Goal: Task Accomplishment & Management: Complete application form

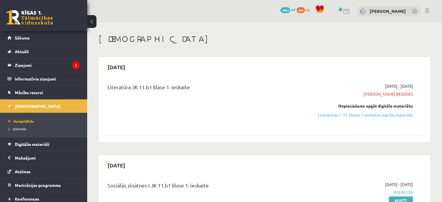
scroll to position [342, 0]
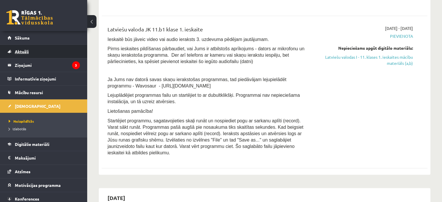
click at [17, 58] on link "Aktuāli" at bounding box center [44, 51] width 72 height 13
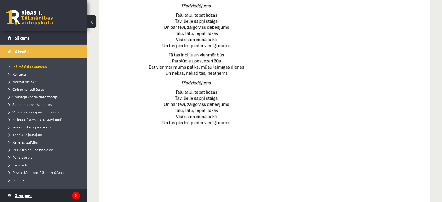
click at [61, 191] on legend "Ziņojumi 3" at bounding box center [47, 195] width 65 height 13
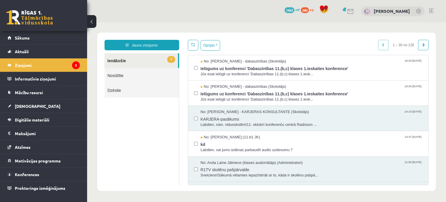
click at [149, 54] on link "3 Ienākošie" at bounding box center [141, 60] width 73 height 15
click at [158, 42] on link "Jauns ziņojums" at bounding box center [142, 45] width 75 height 10
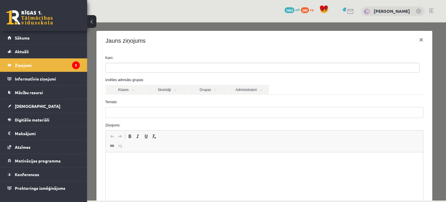
click at [98, 18] on div "0 Dāvanas 1463 mP 280 xp Alisa Gerbe" at bounding box center [266, 11] width 359 height 22
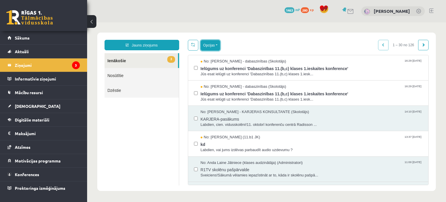
click at [211, 46] on button "Opcijas" at bounding box center [210, 45] width 19 height 10
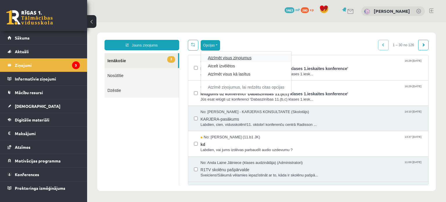
click at [215, 59] on link "Atzīmēt visus ziņojumus" at bounding box center [246, 58] width 76 height 6
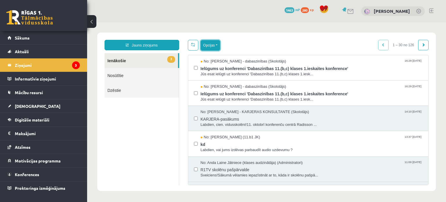
click at [215, 46] on button "Opcijas" at bounding box center [210, 45] width 19 height 10
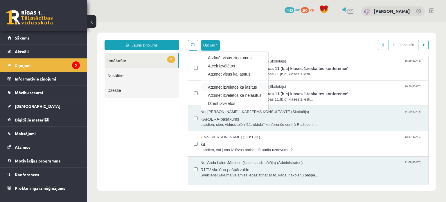
click at [215, 87] on link "Atzīmēt izvēlētos kā lasītus" at bounding box center [234, 87] width 53 height 6
click at [215, 87] on span "No: Sanita Baumane - dabaszinības (Skolotājs)" at bounding box center [244, 87] width 86 height 6
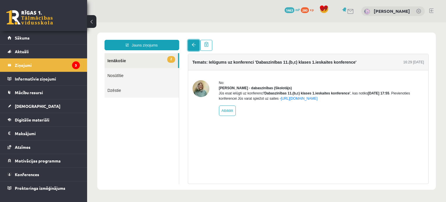
click at [189, 41] on link at bounding box center [194, 45] width 12 height 11
click at [191, 44] on link at bounding box center [194, 45] width 12 height 11
click at [155, 69] on link "Nosūtītie" at bounding box center [142, 75] width 74 height 15
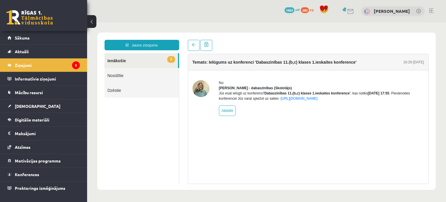
click at [155, 69] on link "Nosūtītie" at bounding box center [142, 75] width 74 height 15
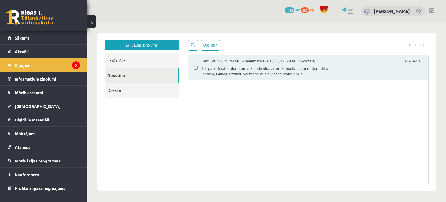
click at [130, 67] on link "Ienākošie" at bounding box center [142, 60] width 74 height 15
click at [19, 108] on span "[DEMOGRAPHIC_DATA]" at bounding box center [38, 105] width 46 height 5
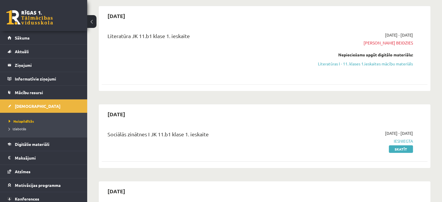
scroll to position [24, 0]
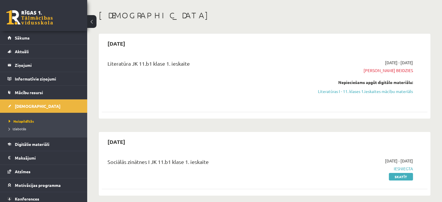
click at [379, 89] on link "Literatūras I - 11. klases 1.ieskaites mācību materiāls" at bounding box center [365, 91] width 96 height 6
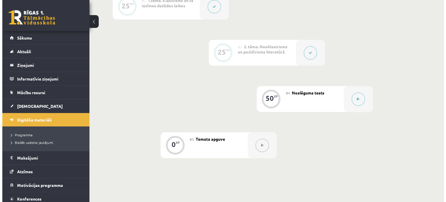
scroll to position [210, 0]
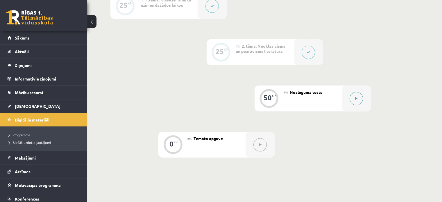
click at [356, 111] on div at bounding box center [356, 98] width 29 height 26
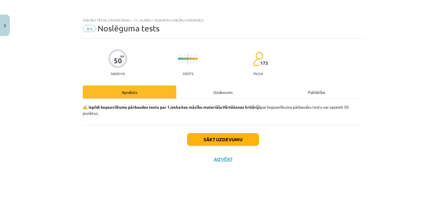
click at [224, 94] on div "Uzdevums" at bounding box center [223, 91] width 94 height 13
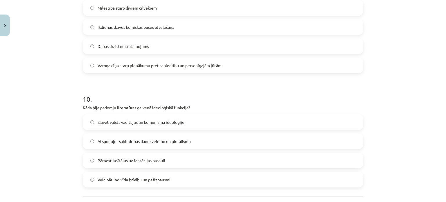
scroll to position [1111, 0]
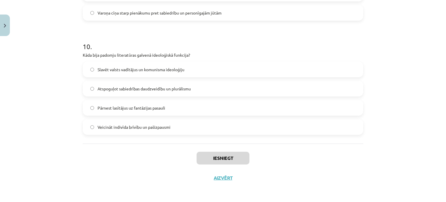
click at [168, 70] on span "Slavēt valsts vadītājus un komunisma ideoloģiju" at bounding box center [141, 70] width 87 height 6
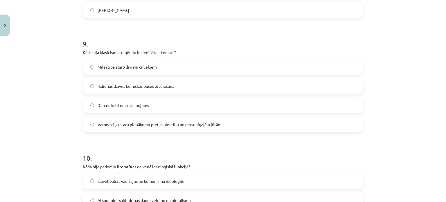
scroll to position [983, 0]
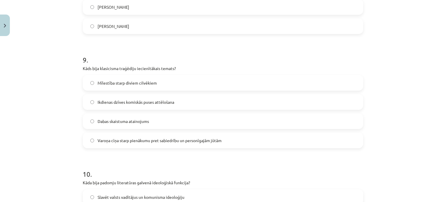
click at [144, 83] on span "Mīlestība starp diviem cilvēkiem" at bounding box center [127, 83] width 59 height 6
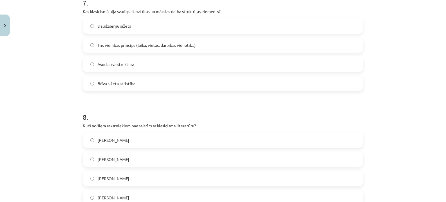
scroll to position [815, 0]
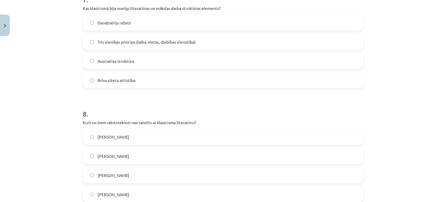
click at [139, 135] on label "[PERSON_NAME]" at bounding box center [222, 137] width 279 height 15
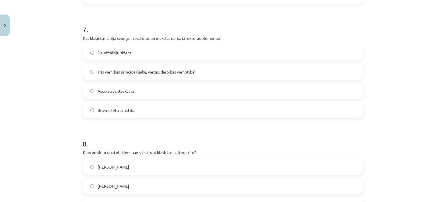
scroll to position [777, 0]
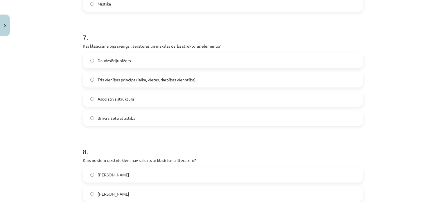
click at [161, 77] on span "Trīs vienības princips (laika, vietas, darbības vienotība)" at bounding box center [147, 80] width 98 height 6
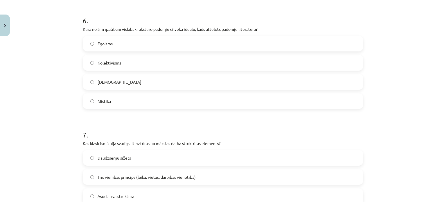
scroll to position [672, 0]
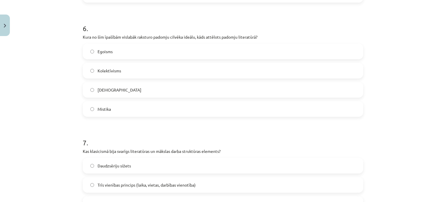
click at [123, 68] on label "Kolektīvisms" at bounding box center [222, 70] width 279 height 15
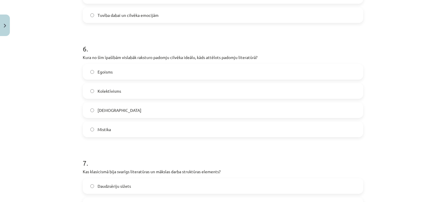
scroll to position [621, 0]
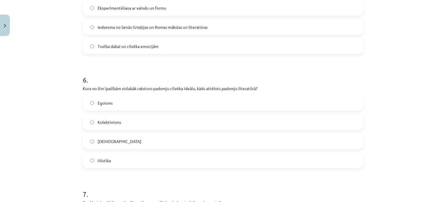
click at [441, 103] on div "Mācību tēma: Literatūras i - 11. klases 1.ieskaites mācību materiāls #4 Noslēgu…" at bounding box center [223, 101] width 446 height 202
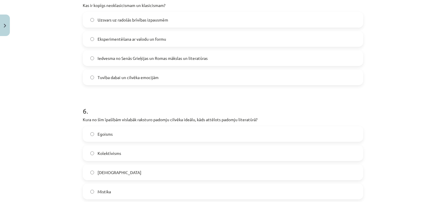
scroll to position [537, 0]
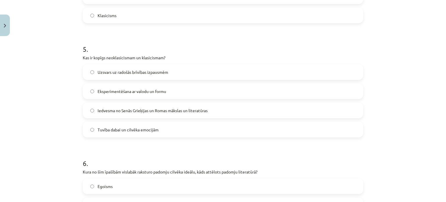
click at [140, 114] on label "Iedvesma no Senās Grieķijas un Romas mākslas un literatūras" at bounding box center [222, 110] width 279 height 15
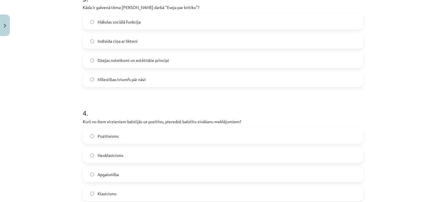
scroll to position [355, 0]
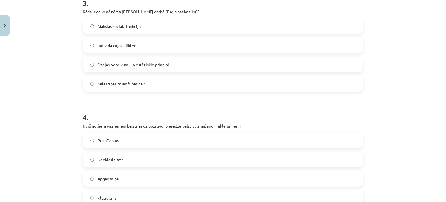
click at [118, 178] on label "Apgaismība" at bounding box center [222, 178] width 279 height 15
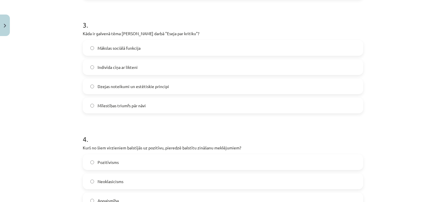
scroll to position [319, 0]
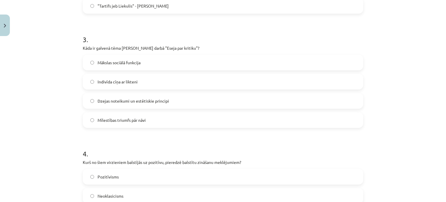
click at [149, 103] on span "Dzejas noteikumi un estētiskie principi" at bounding box center [133, 101] width 71 height 6
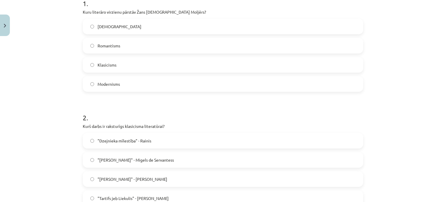
scroll to position [128, 0]
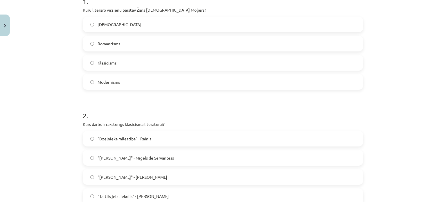
click at [121, 62] on label "Klasicisms" at bounding box center [222, 62] width 279 height 15
click at [130, 194] on label ""Tartifs jeb Liekulis" - Žans Batists Moljērs" at bounding box center [222, 196] width 279 height 15
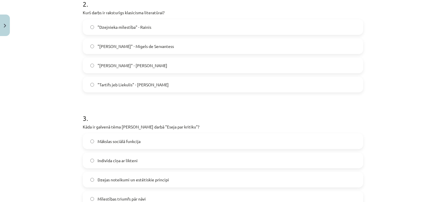
scroll to position [299, 0]
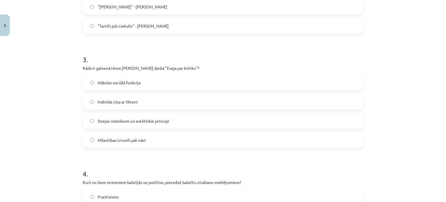
click at [435, 176] on div "Mācību tēma: Literatūras i - 11. klases 1.ieskaites mācību materiāls #4 Noslēgu…" at bounding box center [223, 101] width 446 height 202
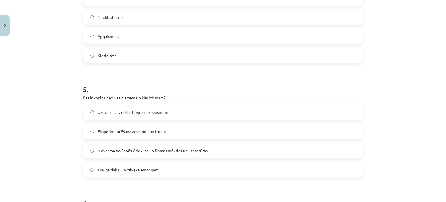
click at [439, 166] on div "Mācību tēma: Literatūras i - 11. klases 1.ieskaites mācību materiāls #4 Noslēgu…" at bounding box center [223, 101] width 446 height 202
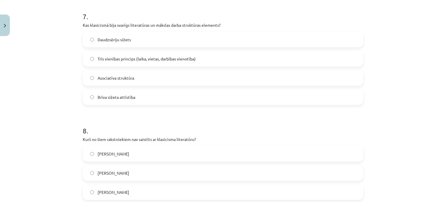
drag, startPoint x: 440, startPoint y: 187, endPoint x: 442, endPoint y: 201, distance: 14.6
click at [442, 201] on div "Mācību tēma: Literatūras i - 11. klases 1.ieskaites mācību materiāls #4 Noslēgu…" at bounding box center [223, 101] width 446 height 202
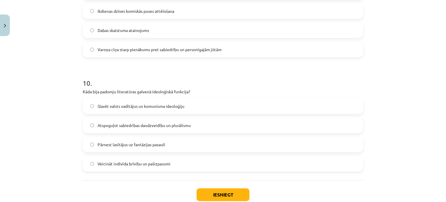
scroll to position [1111, 0]
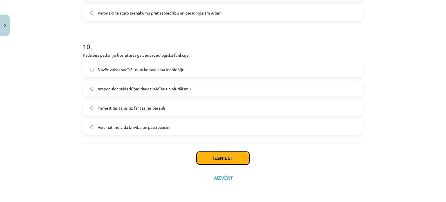
click at [214, 156] on button "Iesniegt" at bounding box center [223, 158] width 53 height 13
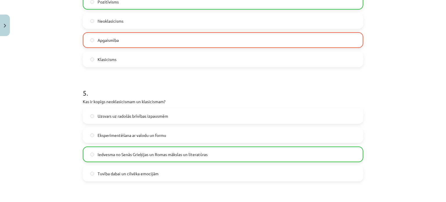
scroll to position [484, 0]
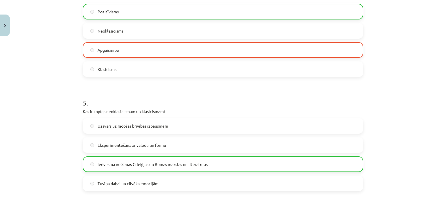
click at [414, 88] on div "Mācību tēma: Literatūras i - 11. klases 1.ieskaites mācību materiāls #4 Noslēgu…" at bounding box center [223, 101] width 446 height 202
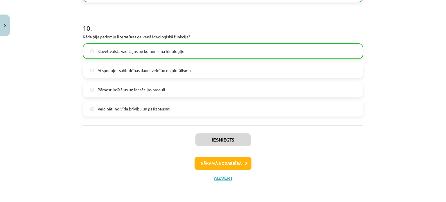
scroll to position [1126, 0]
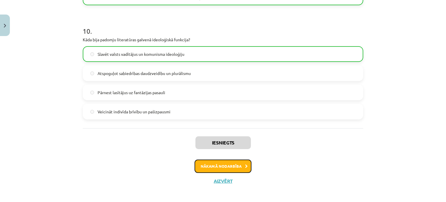
click at [232, 165] on button "Nākamā nodarbība" at bounding box center [223, 165] width 57 height 13
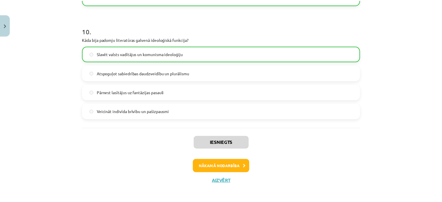
scroll to position [0, 0]
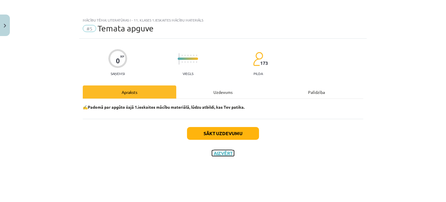
click at [219, 150] on button "Aizvērt" at bounding box center [223, 153] width 22 height 6
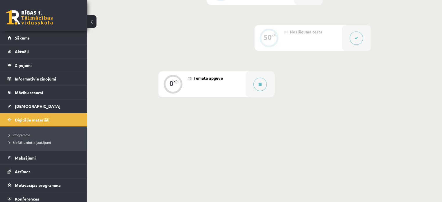
scroll to position [273, 0]
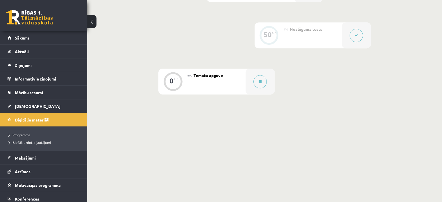
click at [252, 88] on div at bounding box center [259, 82] width 29 height 26
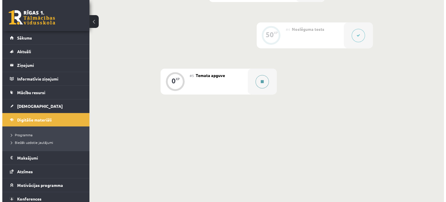
scroll to position [267, 0]
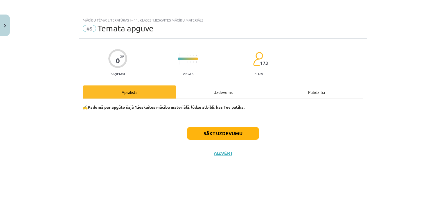
click at [234, 91] on div "Uzdevums" at bounding box center [223, 91] width 94 height 13
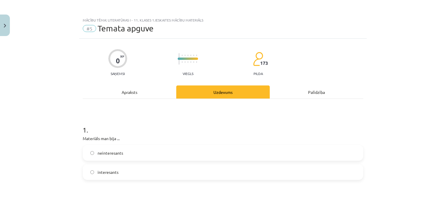
click at [120, 169] on label "interesants" at bounding box center [222, 172] width 279 height 15
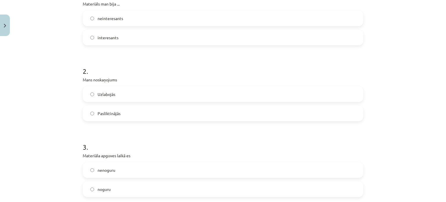
scroll to position [63, 0]
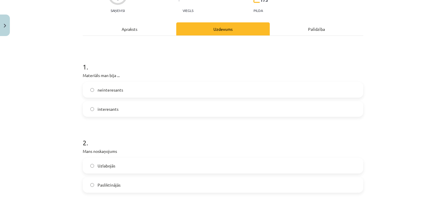
click at [133, 161] on label "Uzlabojās" at bounding box center [222, 165] width 279 height 15
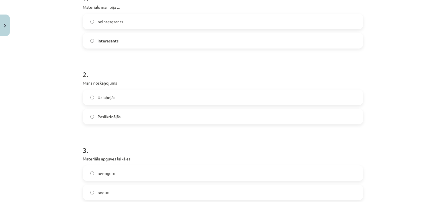
scroll to position [141, 0]
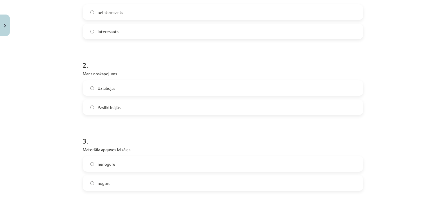
drag, startPoint x: 134, startPoint y: 155, endPoint x: 133, endPoint y: 159, distance: 4.4
click at [133, 155] on div "3 . Materiāla apguves laikā es nenoguru noguru" at bounding box center [223, 159] width 281 height 64
click at [140, 161] on label "nenoguru" at bounding box center [222, 164] width 279 height 15
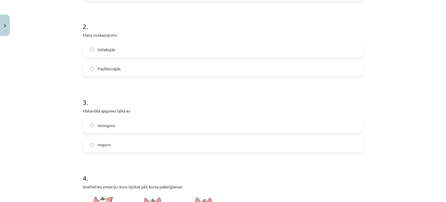
scroll to position [334, 0]
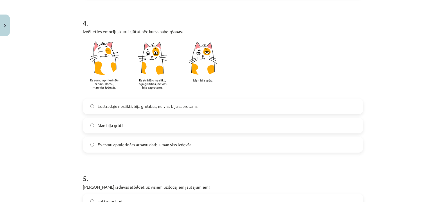
click at [136, 103] on span "Es strādāju neslikti, bija grūtības, ne viss bija saprotams" at bounding box center [148, 106] width 100 height 6
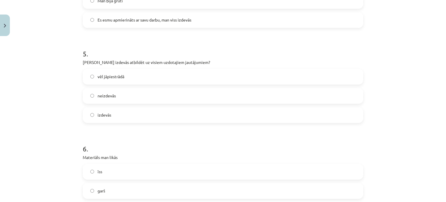
scroll to position [460, 0]
drag, startPoint x: 445, startPoint y: 125, endPoint x: 440, endPoint y: 152, distance: 27.4
click at [440, 152] on div "Mācību tēma: Literatūras i - 11. klases 1.ieskaites mācību materiāls #5 Temata …" at bounding box center [223, 101] width 446 height 202
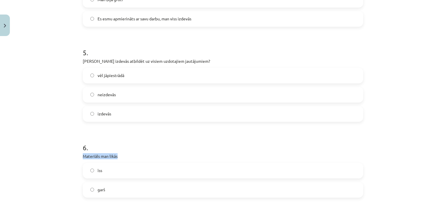
click at [440, 154] on div "Mācību tēma: Literatūras i - 11. klases 1.ieskaites mācību materiāls #5 Temata …" at bounding box center [223, 101] width 446 height 202
click at [95, 75] on label "vēl jāpiestrādā" at bounding box center [222, 75] width 279 height 15
drag, startPoint x: 95, startPoint y: 75, endPoint x: 126, endPoint y: 83, distance: 32.2
click at [95, 75] on label "vēl jāpiestrādā" at bounding box center [222, 75] width 279 height 15
drag, startPoint x: 357, startPoint y: 132, endPoint x: 399, endPoint y: 142, distance: 43.9
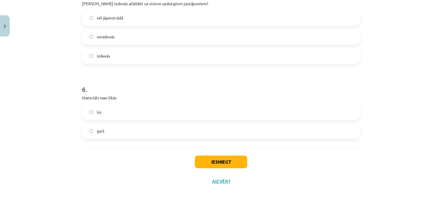
scroll to position [523, 0]
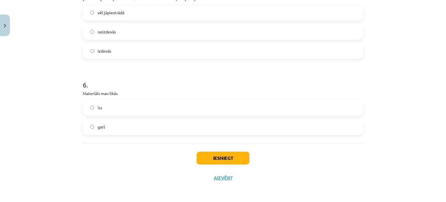
click at [107, 110] on label "īss" at bounding box center [222, 108] width 279 height 15
click at [235, 162] on button "Iesniegt" at bounding box center [223, 158] width 53 height 13
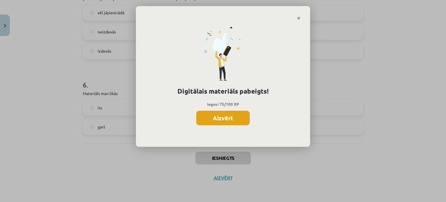
click at [221, 115] on button "Aizvērt" at bounding box center [222, 118] width 53 height 15
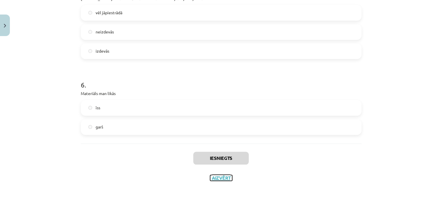
click at [214, 178] on button "Aizvērt" at bounding box center [221, 178] width 22 height 6
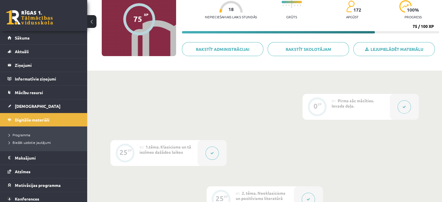
scroll to position [41, 0]
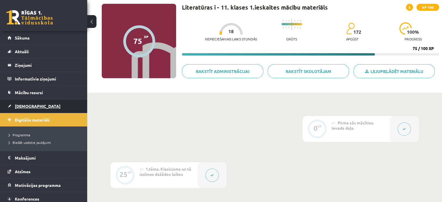
click at [10, 101] on link "[DEMOGRAPHIC_DATA]" at bounding box center [44, 105] width 72 height 13
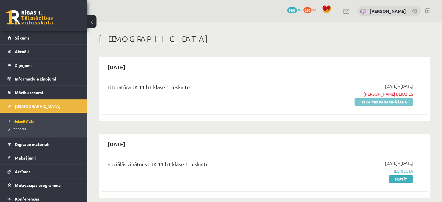
click at [382, 104] on link "Ieskaites pagarināšana" at bounding box center [383, 102] width 58 height 8
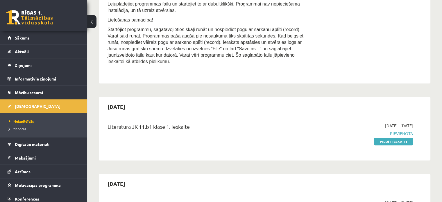
scroll to position [339, 0]
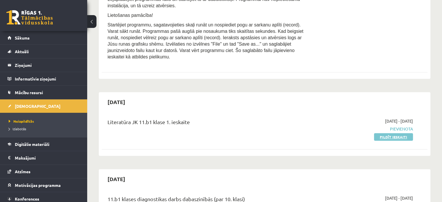
click at [390, 133] on link "Pildīt ieskaiti" at bounding box center [393, 137] width 39 height 8
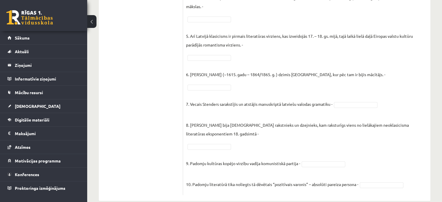
scroll to position [236, 0]
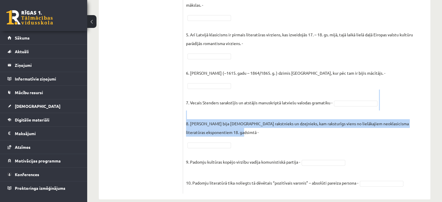
drag, startPoint x: 440, startPoint y: 102, endPoint x: 440, endPoint y: 93, distance: 9.0
click at [410, 110] on p "8. [PERSON_NAME] bija [DEMOGRAPHIC_DATA] rakstnieks un dzejnieks, kam raksturīg…" at bounding box center [306, 123] width 241 height 26
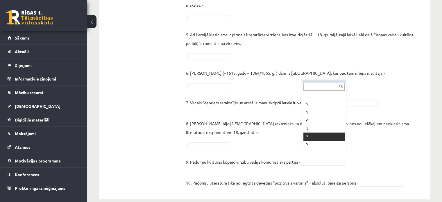
click at [311, 139] on fieldset "1. Klasicisms - Uzskatu virziens, literatūrā visvairāk raksturīgs [DOMAIN_NAME]…" at bounding box center [306, 59] width 241 height 261
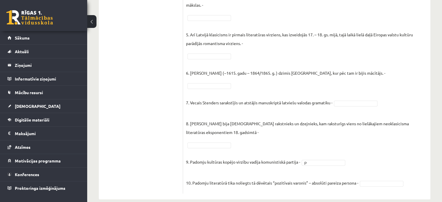
click at [291, 170] on p "10. Padomju literatūrā tika noliegts tā dēvētais “pozitīvais varonis” – absolūt…" at bounding box center [272, 178] width 172 height 17
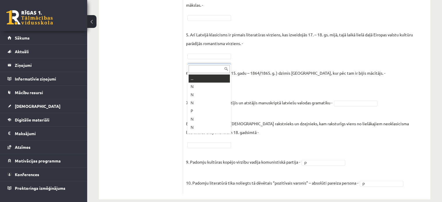
scroll to position [7, 0]
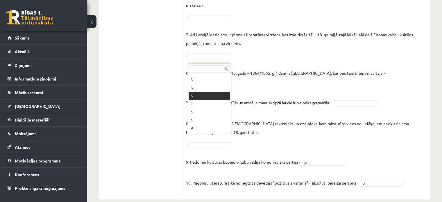
click at [196, 96] on p "7. Vecais Stenders sarakstījis un atstājis manuskriptā latviešu valodas gramati…" at bounding box center [259, 97] width 146 height 17
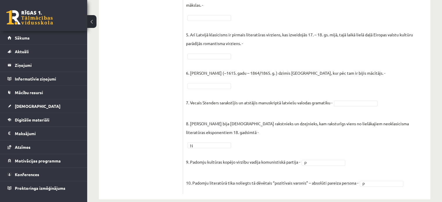
click at [269, 128] on fieldset "1. Klasicisms - Uzskatu virziens, literatūrā visvairāk raksturīgs 14.gs literat…" at bounding box center [306, 59] width 241 height 261
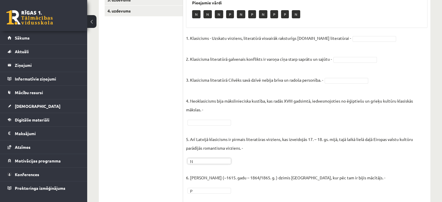
scroll to position [127, 0]
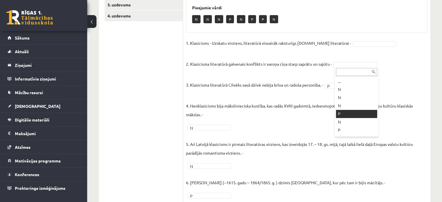
click at [343, 111] on p "4. Neoklasicisms bija mākslinieciska kustība, kas radās XVIII gadsimtā, iedvesm…" at bounding box center [306, 106] width 241 height 26
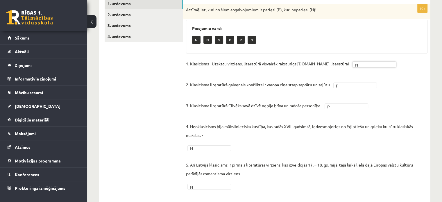
scroll to position [88, 0]
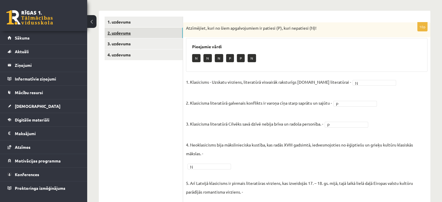
click at [139, 35] on link "2. uzdevums" at bounding box center [144, 33] width 78 height 11
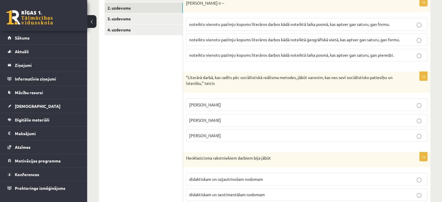
scroll to position [54, 0]
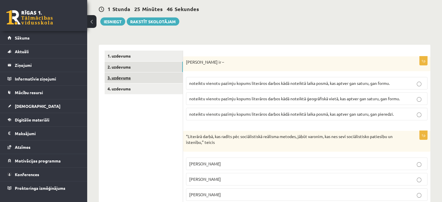
click at [124, 80] on link "3. uzdevums" at bounding box center [144, 77] width 78 height 11
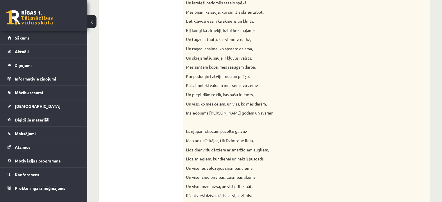
scroll to position [401, 0]
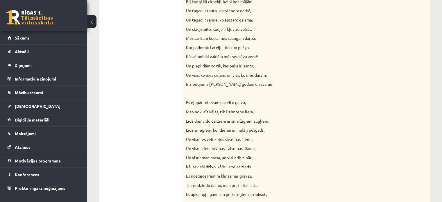
drag, startPoint x: 431, startPoint y: 129, endPoint x: 430, endPoint y: 138, distance: 9.1
click at [431, 130] on div "**********" at bounding box center [264, 19] width 355 height 796
drag, startPoint x: 430, startPoint y: 138, endPoint x: 433, endPoint y: 139, distance: 3.5
click at [429, 147] on div "**********" at bounding box center [264, 19] width 355 height 796
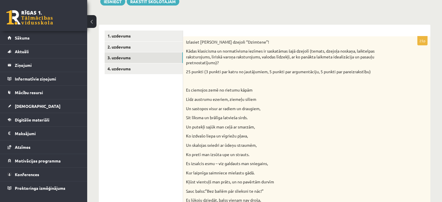
scroll to position [64, 0]
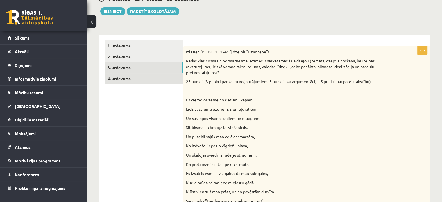
click at [110, 79] on link "4. uzdevums" at bounding box center [144, 78] width 78 height 11
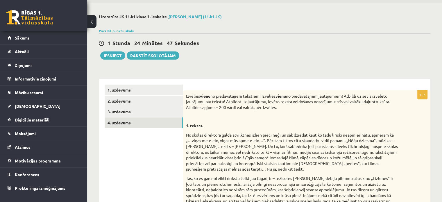
scroll to position [19, 0]
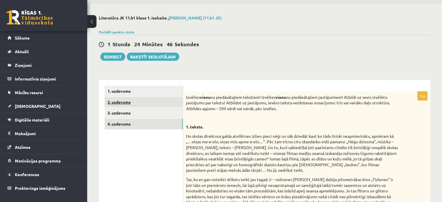
click at [125, 100] on link "2. uzdevums" at bounding box center [144, 102] width 78 height 11
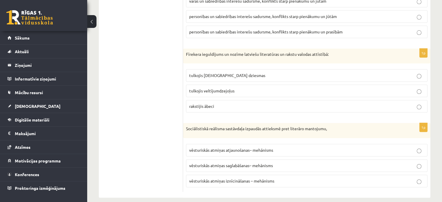
scroll to position [671, 0]
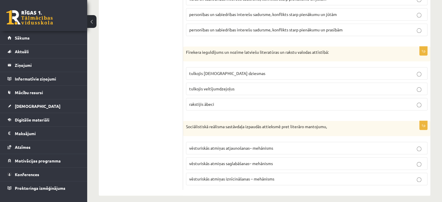
click at [284, 176] on p "vēsturiskās atmiņas iznīcināšanas – mehānisms" at bounding box center [306, 179] width 235 height 6
click at [234, 70] on p "tulkojis baznīcas dziesmas" at bounding box center [306, 73] width 235 height 6
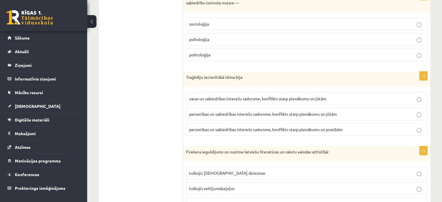
scroll to position [570, 0]
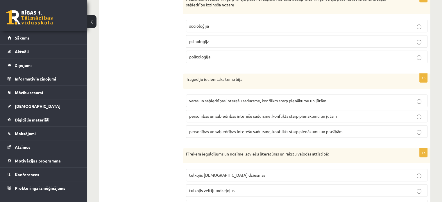
click at [302, 119] on label "personības un sabiedrības interešu sadursme, konflikts starp pienākumu un jūtām" at bounding box center [306, 116] width 241 height 12
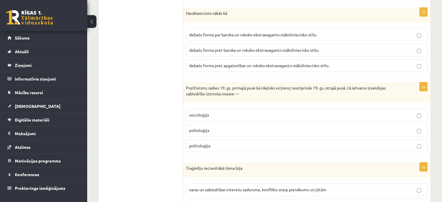
scroll to position [484, 0]
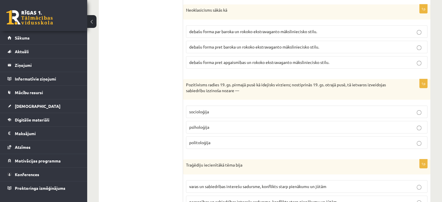
click at [222, 109] on p "socioloģija" at bounding box center [306, 112] width 235 height 6
click at [272, 44] on span "debašu forma pret baroka un rokoko ekstravaganto māksliniecisko stilu." at bounding box center [254, 46] width 130 height 5
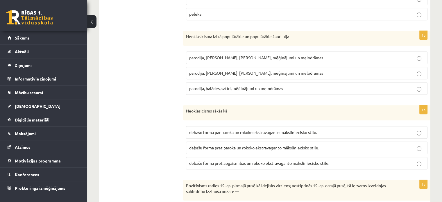
scroll to position [380, 0]
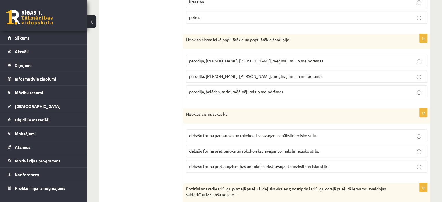
click at [226, 58] on span "parodija, fabulas, satīri, mēģinājumi un melodrāmas" at bounding box center [256, 60] width 134 height 5
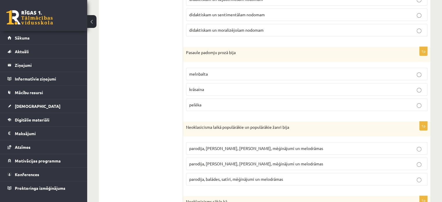
scroll to position [290, 0]
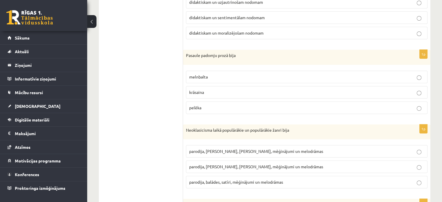
click at [208, 75] on p "melnbalta" at bounding box center [306, 77] width 235 height 6
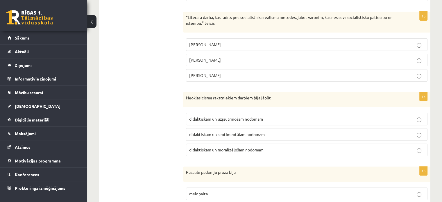
scroll to position [171, 0]
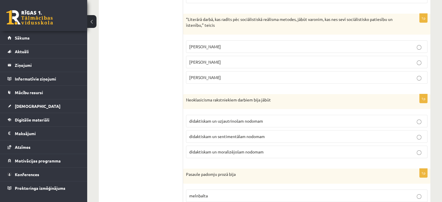
click at [238, 150] on span "didaktiskam un moralizējošam nodomam" at bounding box center [226, 151] width 74 height 5
drag, startPoint x: 195, startPoint y: 74, endPoint x: 198, endPoint y: 74, distance: 3.5
click at [195, 74] on p "Andrejs Upīts" at bounding box center [306, 77] width 235 height 6
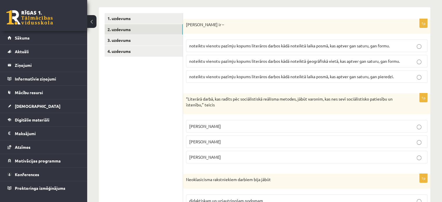
scroll to position [70, 0]
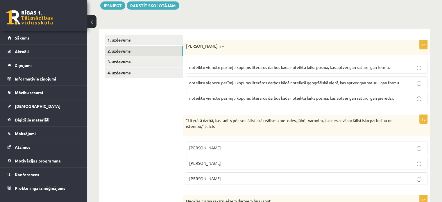
click at [331, 67] on span "noteiktu vienotu pazīmju kopums literāros darbos kādā noteiktā laika posmā, kas…" at bounding box center [289, 66] width 200 height 5
click at [152, 57] on link "3. uzdevums" at bounding box center [144, 61] width 78 height 11
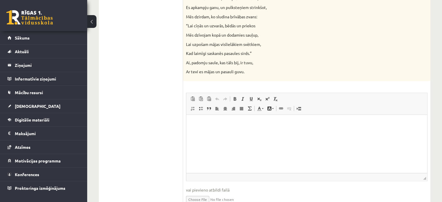
scroll to position [593, 0]
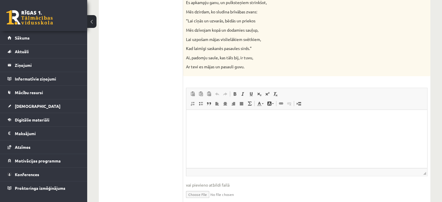
click at [427, 128] on html at bounding box center [306, 119] width 241 height 18
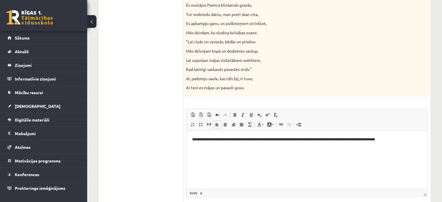
scroll to position [577, 0]
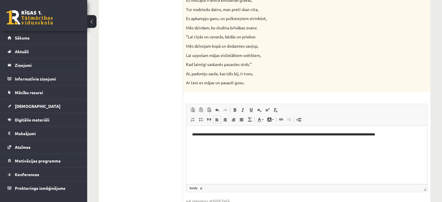
click at [192, 136] on p "**********" at bounding box center [307, 135] width 230 height 6
click at [196, 136] on p "**********" at bounding box center [307, 135] width 230 height 6
click at [204, 135] on p "**********" at bounding box center [307, 135] width 230 height 6
click at [419, 135] on p "**********" at bounding box center [307, 135] width 230 height 6
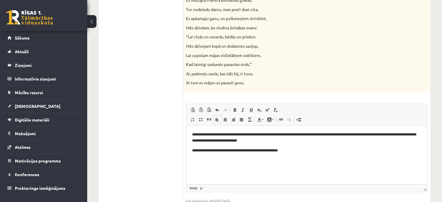
click at [274, 150] on p "**********" at bounding box center [307, 151] width 230 height 6
click at [275, 150] on p "**********" at bounding box center [307, 151] width 230 height 6
click at [303, 148] on p "**********" at bounding box center [307, 151] width 230 height 6
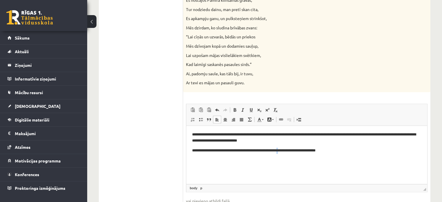
click at [292, 151] on p "**********" at bounding box center [307, 151] width 230 height 6
click at [293, 151] on p "**********" at bounding box center [307, 151] width 230 height 6
drag, startPoint x: 291, startPoint y: 151, endPoint x: 338, endPoint y: 153, distance: 46.5
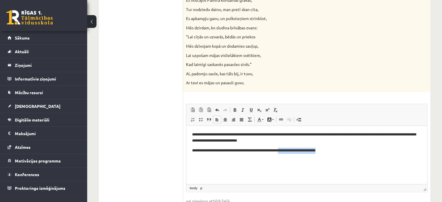
click at [338, 153] on p "**********" at bounding box center [307, 151] width 230 height 6
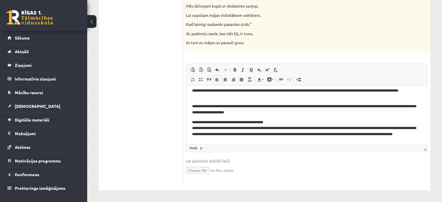
scroll to position [51, 0]
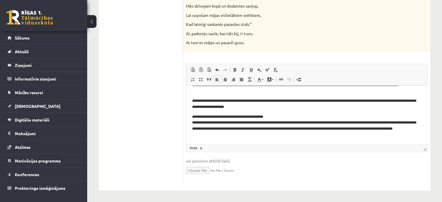
drag, startPoint x: 426, startPoint y: 126, endPoint x: 626, endPoint y: 246, distance: 233.9
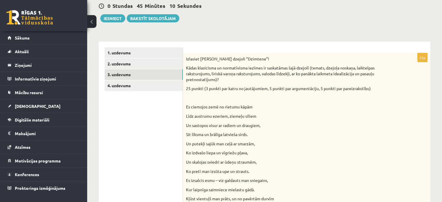
scroll to position [35, 0]
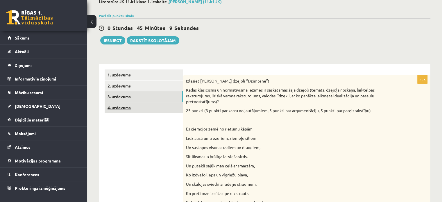
click at [118, 111] on link "4. uzdevums" at bounding box center [144, 107] width 78 height 11
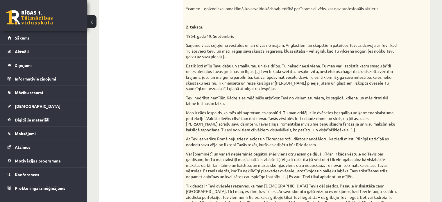
scroll to position [377, 0]
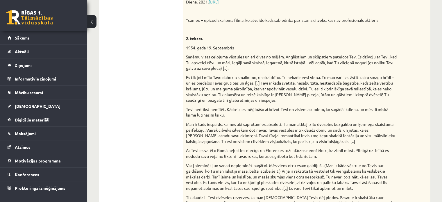
click at [440, 108] on div "**********" at bounding box center [264, 68] width 355 height 845
drag, startPoint x: 440, startPoint y: 108, endPoint x: 442, endPoint y: 118, distance: 9.7
click at [442, 118] on div "**********" at bounding box center [264, 68] width 355 height 845
click at [418, 118] on div "Izvēlies vienu no piedāvātajiem tekstiem! Izvēlies vienu no piedāvātajiem jautā…" at bounding box center [306, 37] width 247 height 607
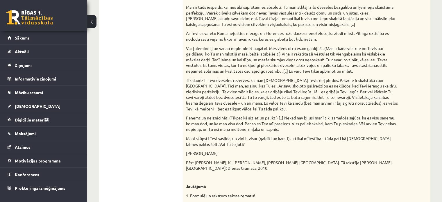
scroll to position [506, 0]
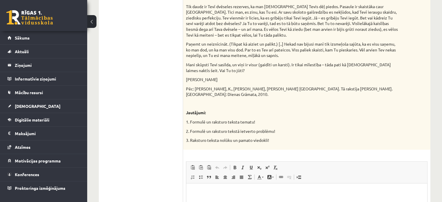
scroll to position [620, 0]
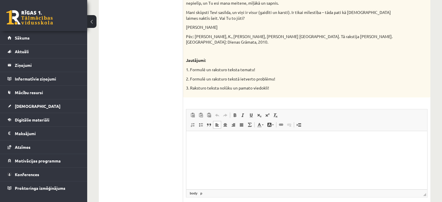
click at [294, 148] on html at bounding box center [306, 140] width 241 height 18
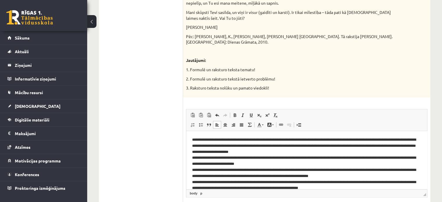
scroll to position [20, 0]
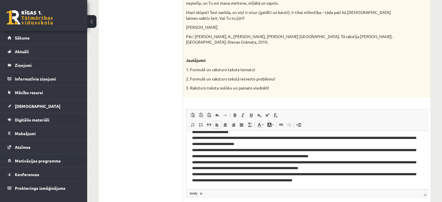
drag, startPoint x: 426, startPoint y: 159, endPoint x: 618, endPoint y: 310, distance: 244.7
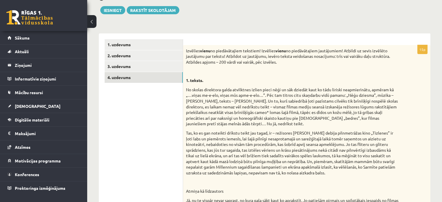
scroll to position [33, 0]
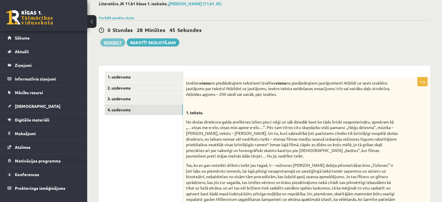
click at [115, 41] on button "Iesniegt" at bounding box center [112, 42] width 25 height 8
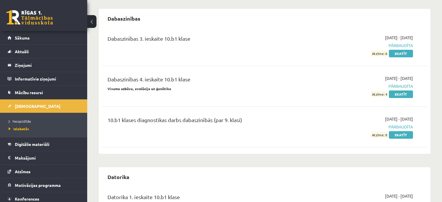
scroll to position [457, 0]
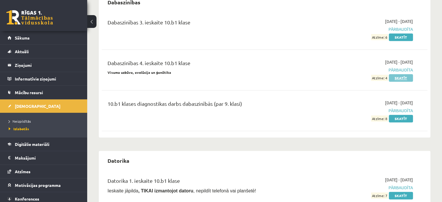
click at [396, 74] on link "Skatīt" at bounding box center [401, 78] width 24 height 8
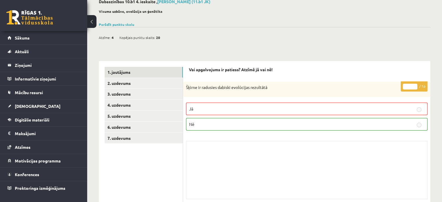
scroll to position [16, 0]
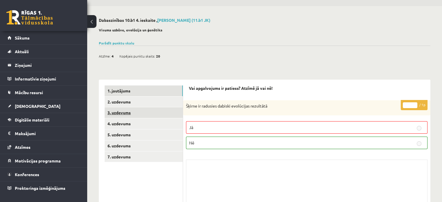
click at [151, 116] on link "3. uzdevums" at bounding box center [144, 112] width 78 height 11
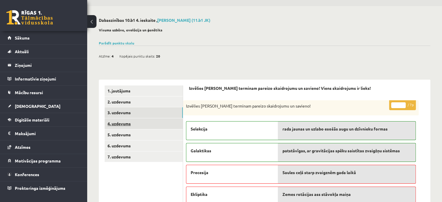
click at [155, 126] on link "4. uzdevums" at bounding box center [144, 123] width 78 height 11
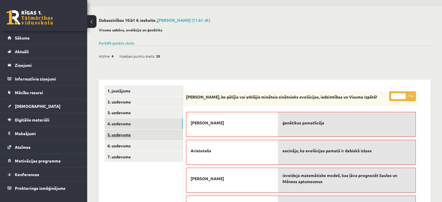
click at [155, 138] on link "5. uzdevums" at bounding box center [144, 134] width 78 height 11
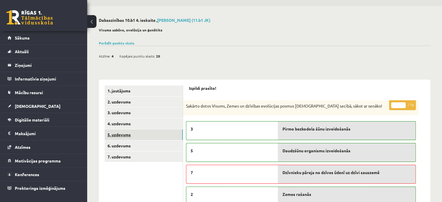
click at [147, 131] on link "5. uzdevums" at bounding box center [144, 134] width 78 height 11
click at [146, 126] on link "4. uzdevums" at bounding box center [144, 123] width 78 height 11
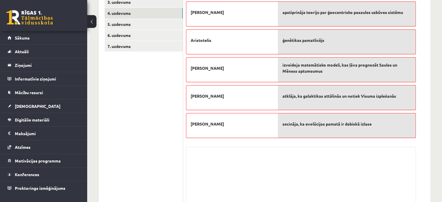
scroll to position [133, 0]
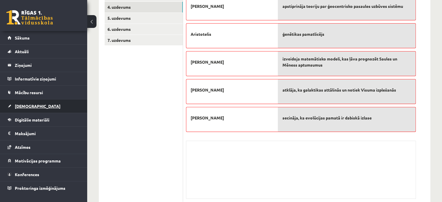
click at [27, 107] on span "[DEMOGRAPHIC_DATA]" at bounding box center [38, 105] width 46 height 5
